Goal: Find specific page/section

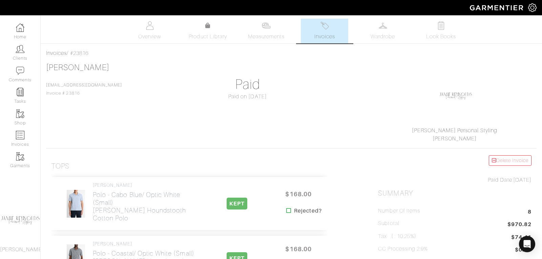
scroll to position [94, 0]
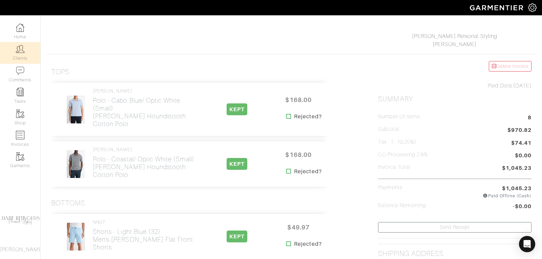
click at [26, 51] on link "Clients" at bounding box center [20, 52] width 40 height 21
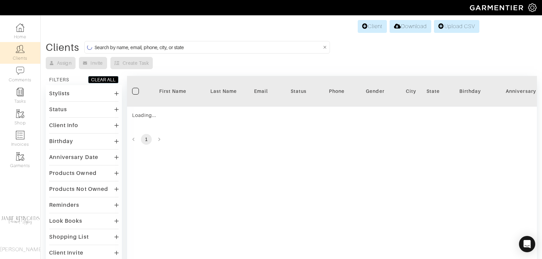
click at [131, 46] on input at bounding box center [208, 47] width 227 height 8
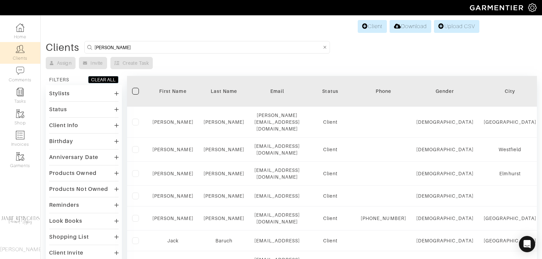
type input "tim mcenery"
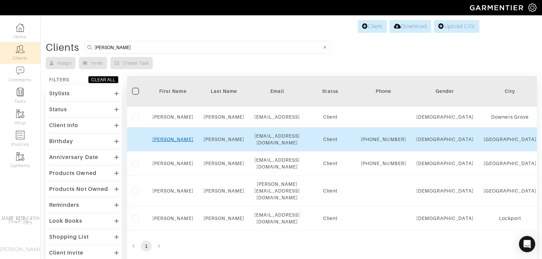
click at [171, 142] on link "Tim" at bounding box center [172, 139] width 41 height 5
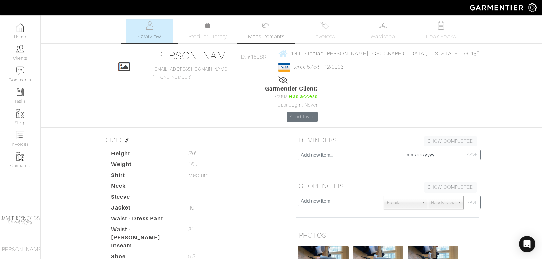
click at [278, 30] on link "Measurements" at bounding box center [267, 31] width 48 height 25
